Goal: Transaction & Acquisition: Register for event/course

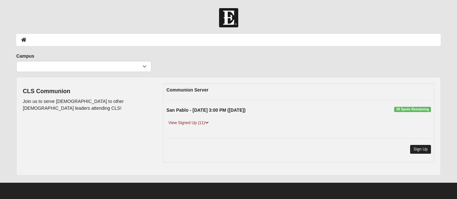
click at [417, 149] on link "Sign Up" at bounding box center [420, 149] width 21 height 9
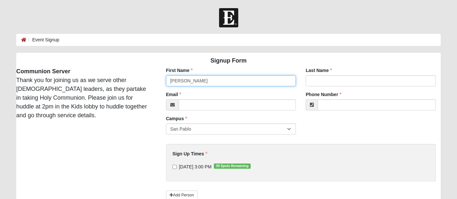
type input "[PERSON_NAME]"
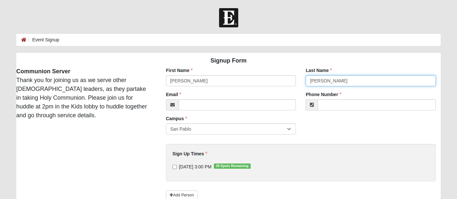
type input "[PERSON_NAME]"
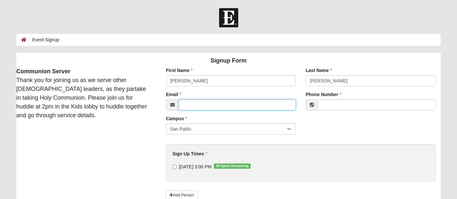
type input "[PERSON_NAME][EMAIL_ADDRESS][PERSON_NAME][DOMAIN_NAME]"
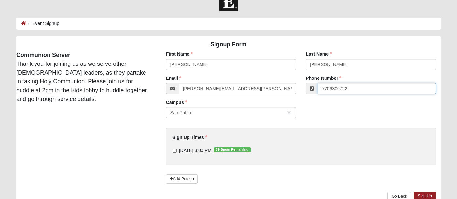
scroll to position [18, 0]
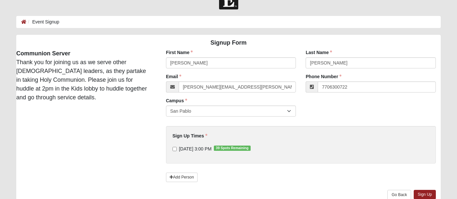
type input "(770) 630-0722"
click at [175, 149] on input "9/8/2025 3:00 PM 39 Spots Remaining" at bounding box center [174, 149] width 4 height 4
checkbox input "true"
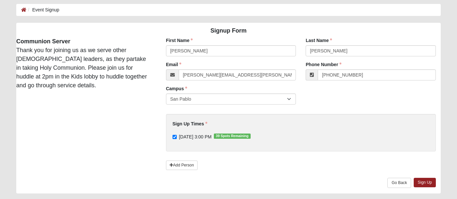
scroll to position [37, 0]
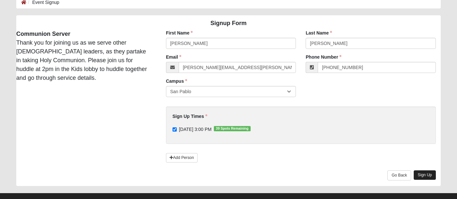
click at [430, 172] on link "Sign Up" at bounding box center [425, 174] width 22 height 9
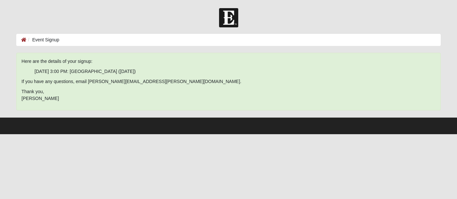
scroll to position [0, 0]
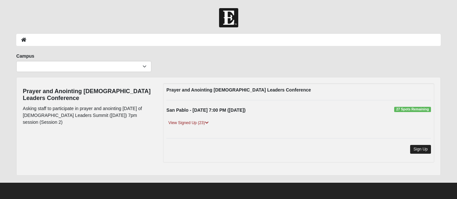
click at [416, 147] on link "Sign Up" at bounding box center [420, 149] width 21 height 9
click at [206, 121] on icon at bounding box center [207, 123] width 4 height 4
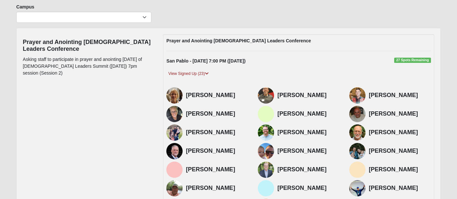
scroll to position [16, 0]
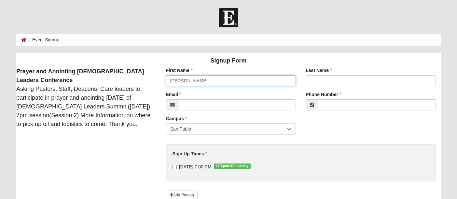
type input "Ryan"
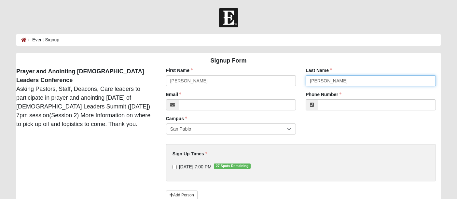
type input "Britt"
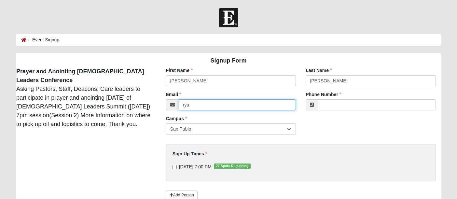
type input "[PERSON_NAME][EMAIL_ADDRESS][PERSON_NAME][DOMAIN_NAME]"
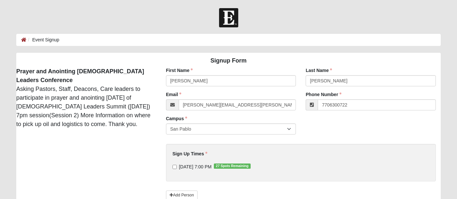
type input "(770) 630-0722"
click at [175, 167] on input "9/8/2025 7:00 PM 27 Spots Remaining" at bounding box center [174, 167] width 4 height 4
checkbox input "true"
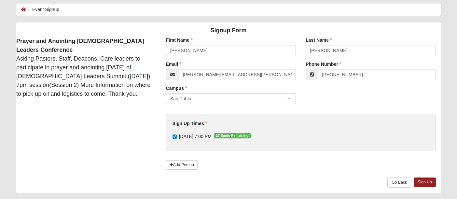
scroll to position [32, 0]
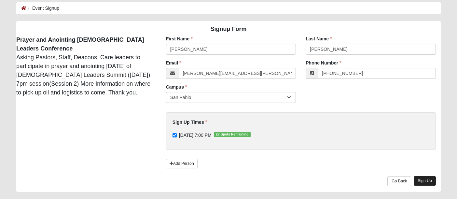
click at [427, 180] on link "Sign Up" at bounding box center [425, 180] width 22 height 9
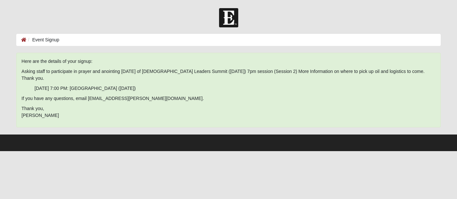
scroll to position [0, 0]
